Goal: Transaction & Acquisition: Book appointment/travel/reservation

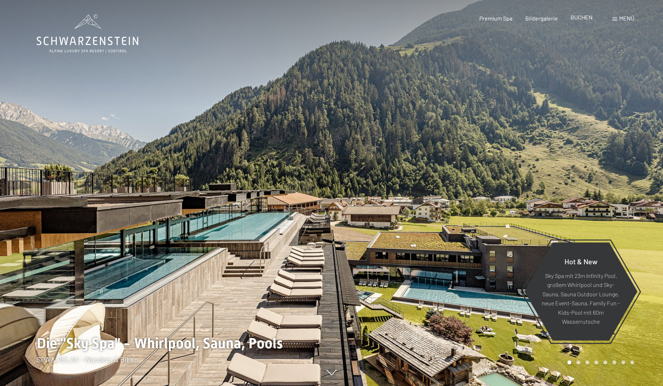
click at [582, 15] on span "BUCHEN" at bounding box center [582, 17] width 22 height 7
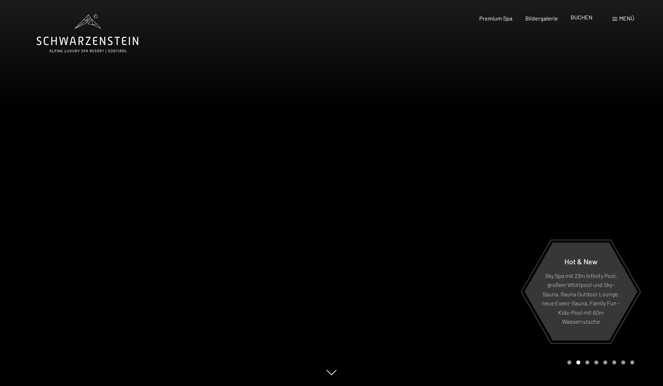
click at [576, 16] on span "BUCHEN" at bounding box center [582, 17] width 22 height 7
click at [582, 15] on span "BUCHEN" at bounding box center [582, 17] width 22 height 7
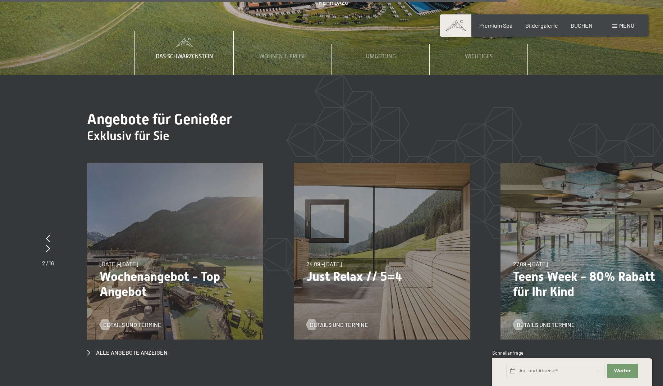
scroll to position [2734, 0]
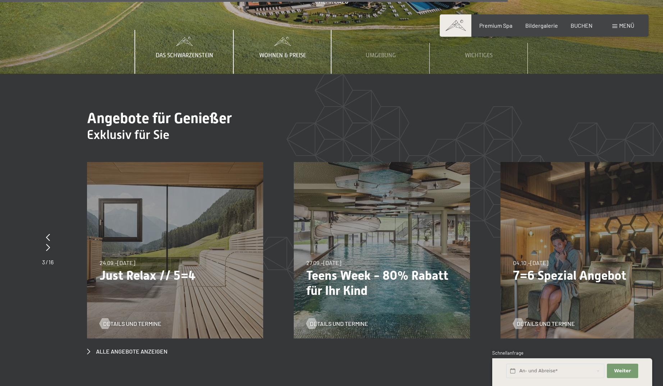
click at [310, 30] on div "Wohnen & Preise" at bounding box center [283, 52] width 58 height 44
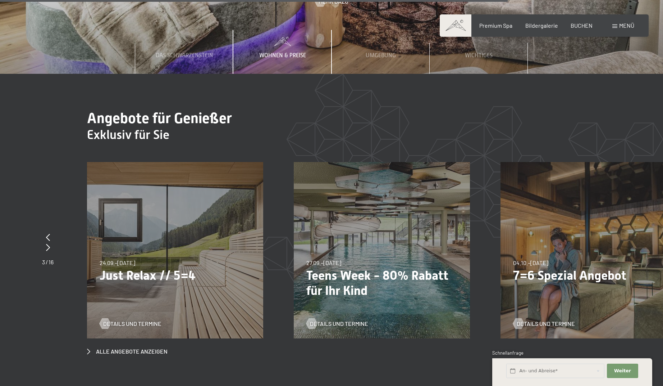
click at [286, 52] on span "Wohnen & Preise" at bounding box center [282, 55] width 47 height 6
click at [577, 23] on span "BUCHEN" at bounding box center [582, 24] width 22 height 7
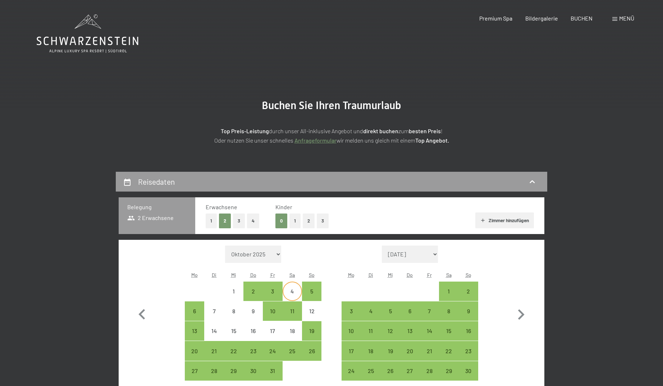
click at [297, 291] on div "4" at bounding box center [292, 297] width 18 height 18
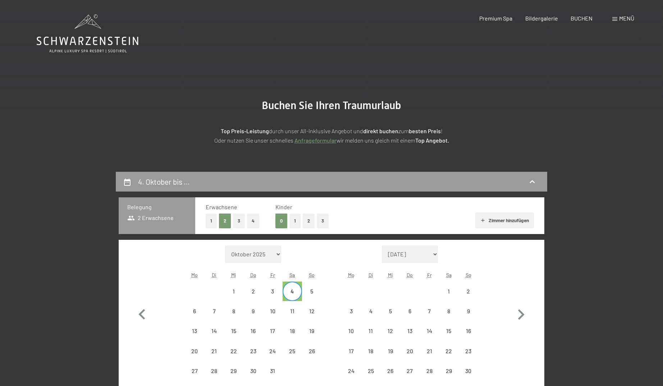
click at [295, 291] on div "4" at bounding box center [292, 297] width 18 height 18
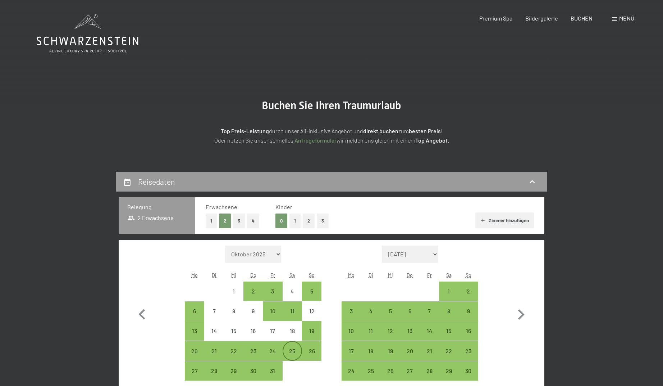
click at [292, 355] on div "25" at bounding box center [292, 357] width 18 height 18
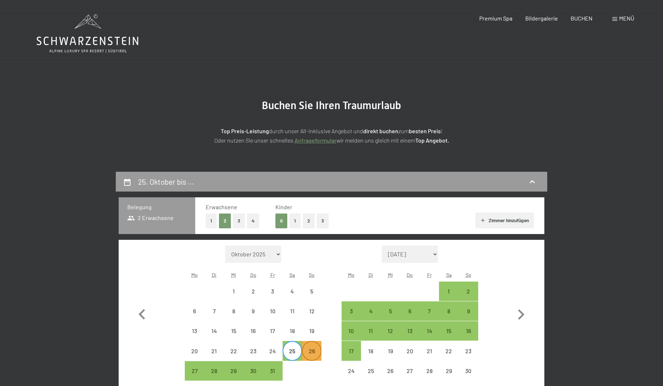
click at [308, 349] on div "26" at bounding box center [312, 357] width 18 height 18
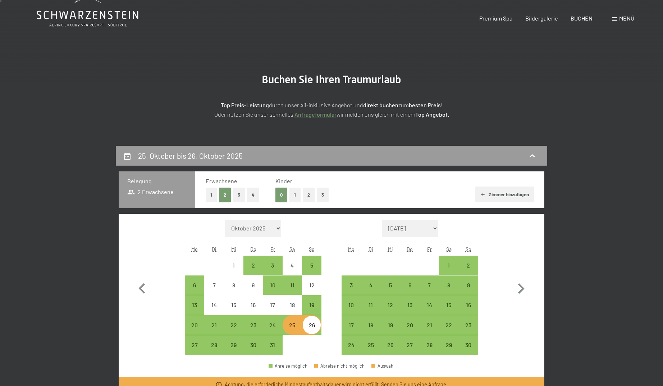
scroll to position [144, 0]
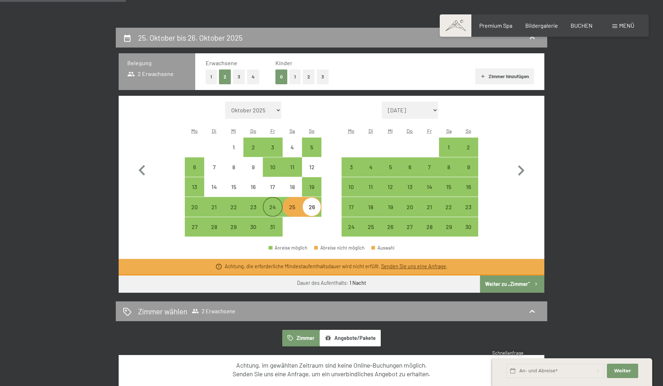
click at [274, 207] on div "24" at bounding box center [273, 213] width 18 height 18
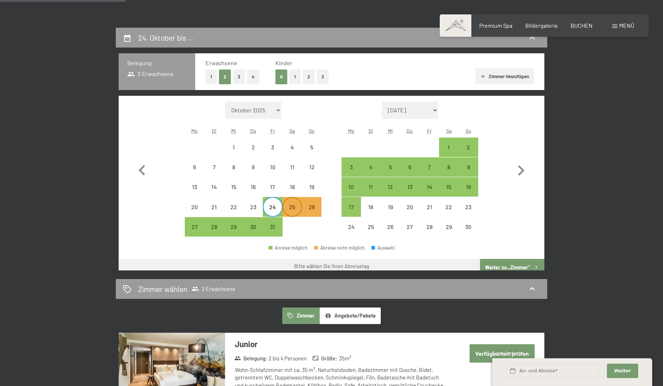
click at [288, 208] on div "25" at bounding box center [292, 213] width 18 height 18
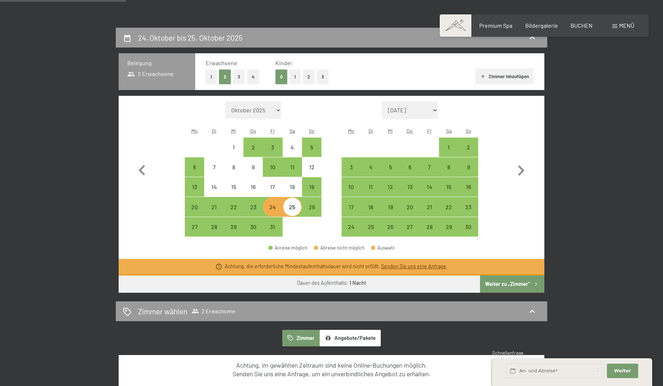
click at [288, 208] on div "25" at bounding box center [292, 213] width 18 height 18
